Goal: Navigation & Orientation: Find specific page/section

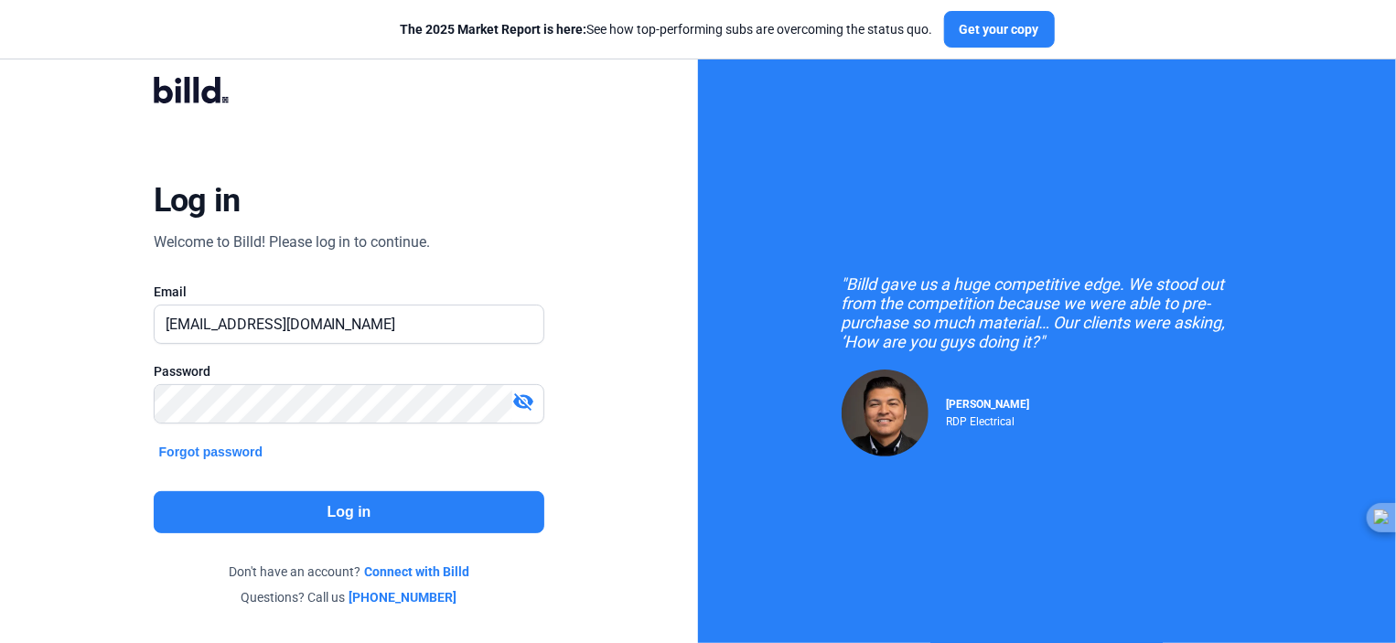
click at [432, 513] on button "Log in" at bounding box center [350, 512] width 392 height 42
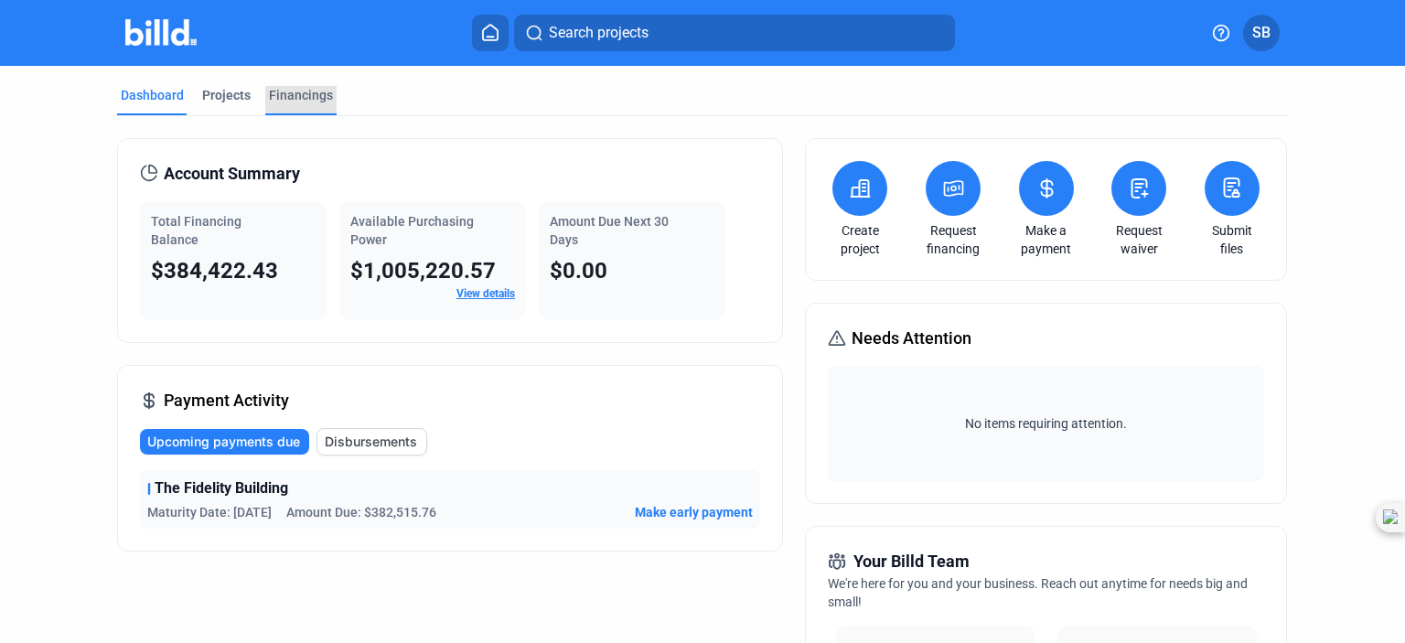
click at [307, 106] on div "Financings" at bounding box center [300, 100] width 71 height 29
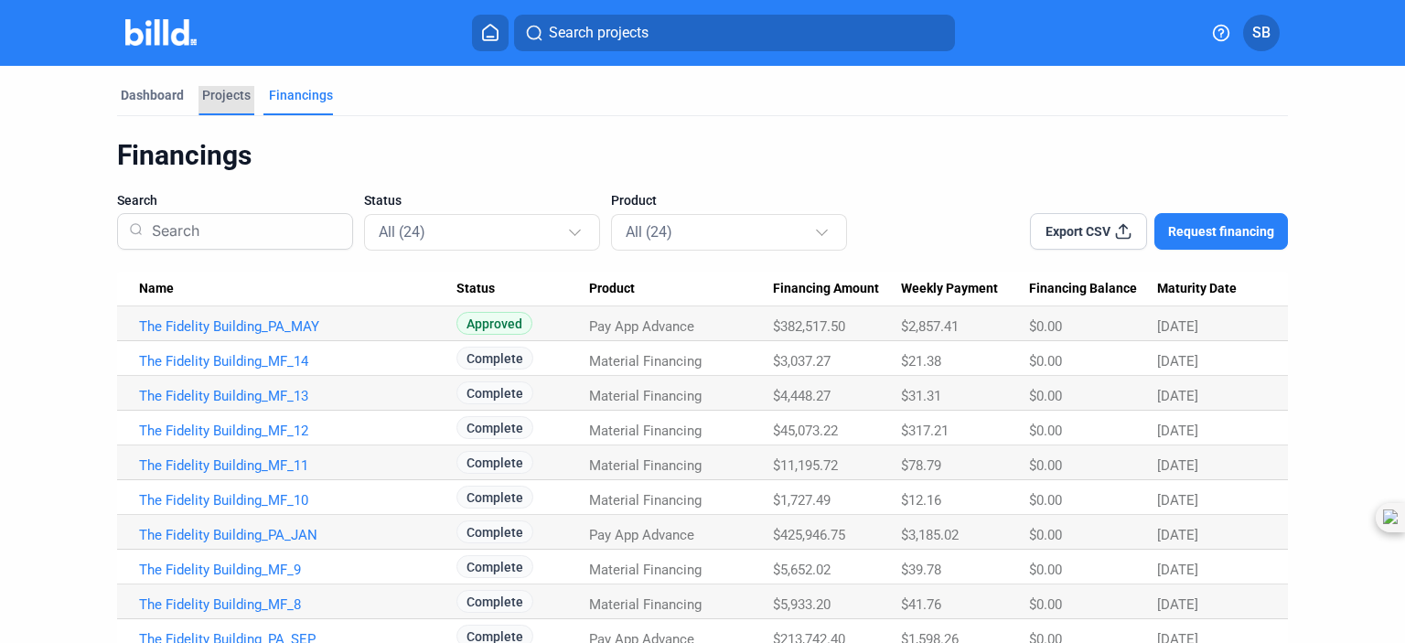
click at [221, 96] on div "Projects" at bounding box center [226, 95] width 48 height 18
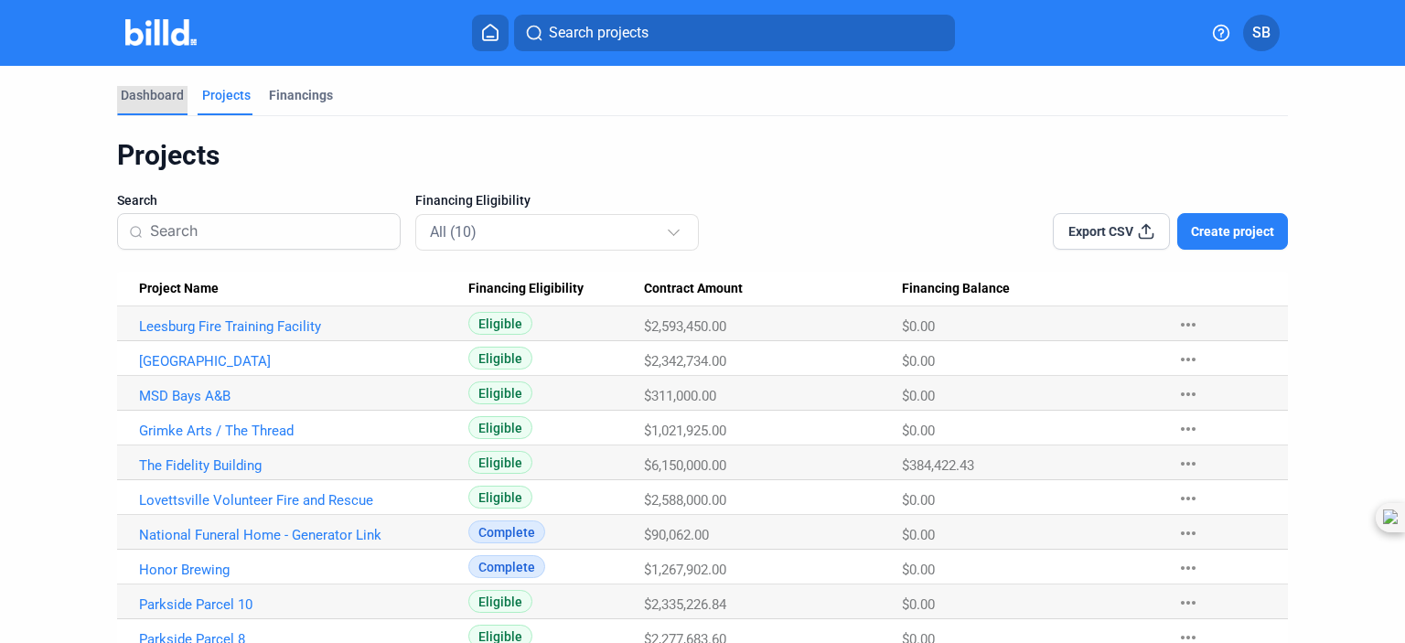
click at [138, 90] on div "Dashboard" at bounding box center [152, 95] width 63 height 18
